Goal: Register for event/course

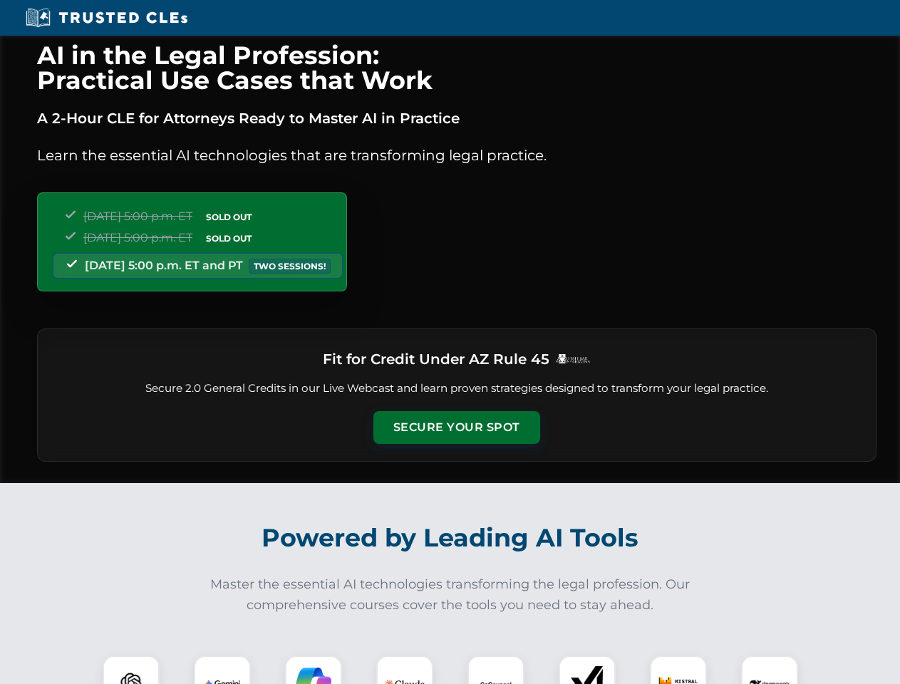
click at [456, 428] on button "Secure Your Spot" at bounding box center [457, 427] width 167 height 33
click at [131, 670] on img at bounding box center [130, 684] width 41 height 41
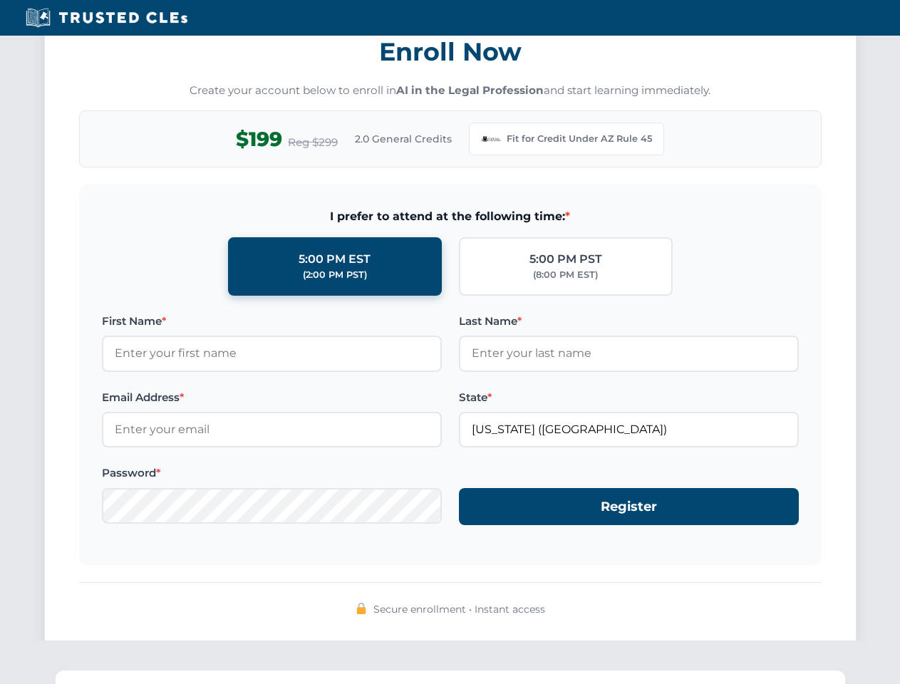
scroll to position [1389, 0]
